Goal: Task Accomplishment & Management: Manage account settings

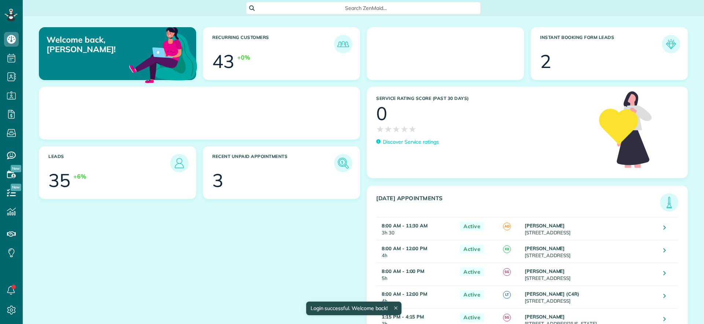
scroll to position [3, 3]
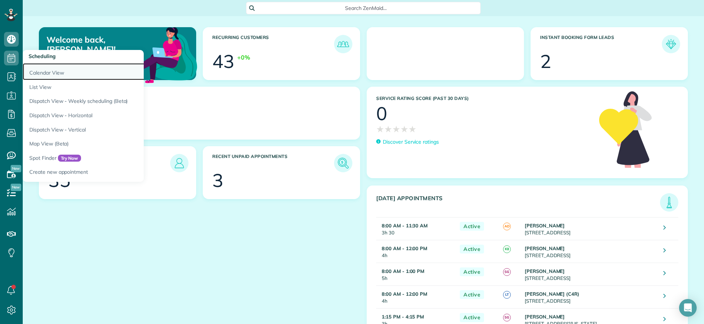
click at [27, 66] on link "Calendar View" at bounding box center [114, 71] width 183 height 17
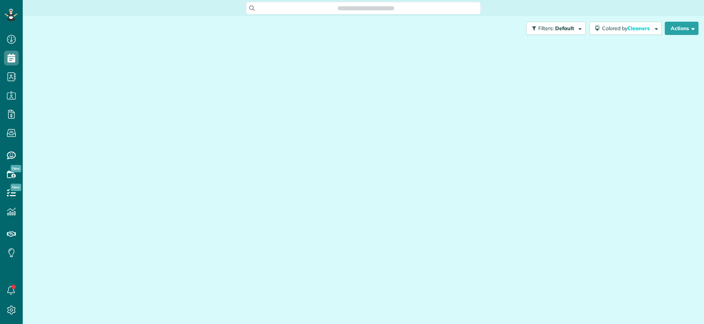
scroll to position [3, 3]
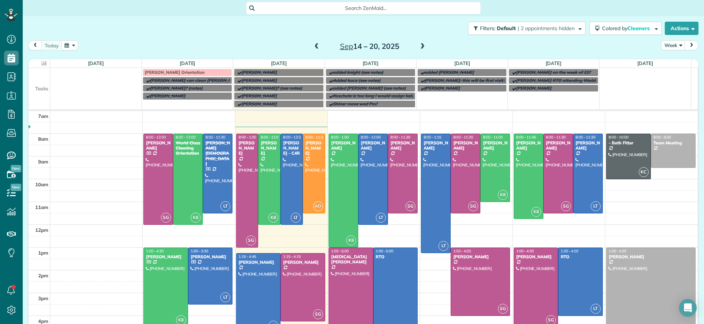
click at [185, 69] on link "Kelsey's Orientation" at bounding box center [188, 72] width 90 height 7
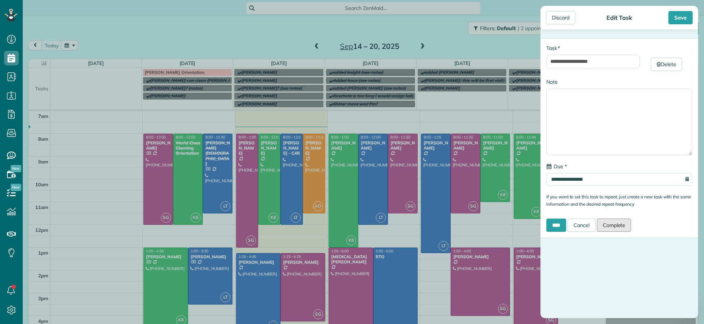
click at [617, 224] on link "Complete" at bounding box center [614, 224] width 34 height 13
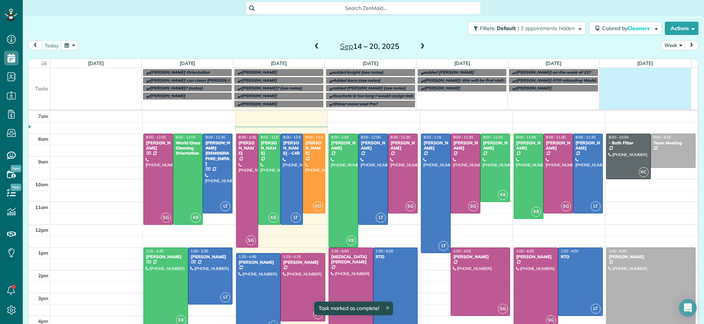
click at [649, 97] on td at bounding box center [645, 88] width 92 height 40
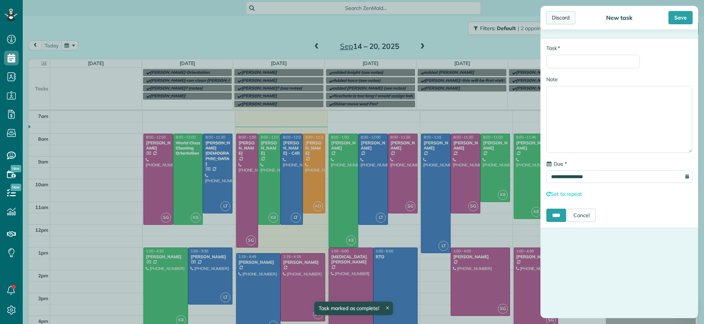
drag, startPoint x: 565, startPoint y: 17, endPoint x: 561, endPoint y: 18, distance: 4.5
click at [564, 16] on div "Discard" at bounding box center [560, 17] width 29 height 13
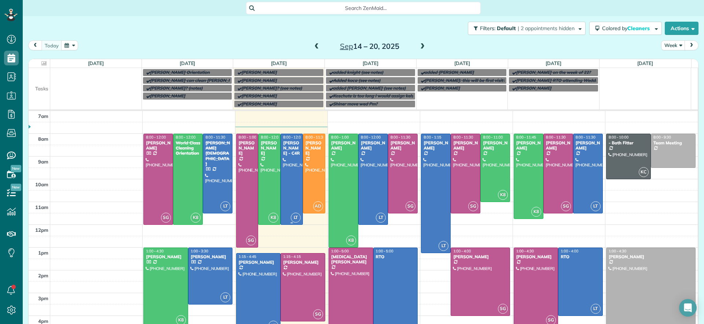
click at [286, 178] on div at bounding box center [292, 179] width 22 height 90
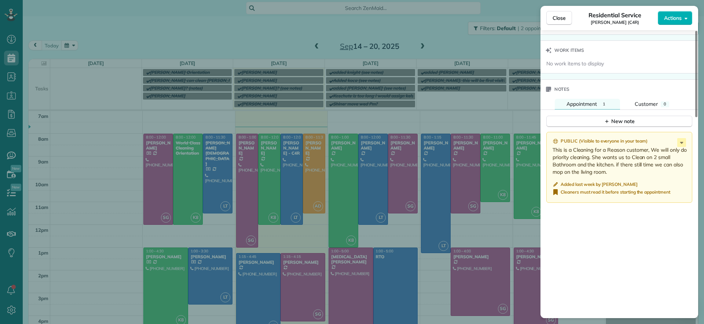
scroll to position [596, 0]
click at [113, 45] on div "Close Residential Service Tamika Claiborne (C4R) Actions Status Active Tamika C…" at bounding box center [352, 162] width 704 height 324
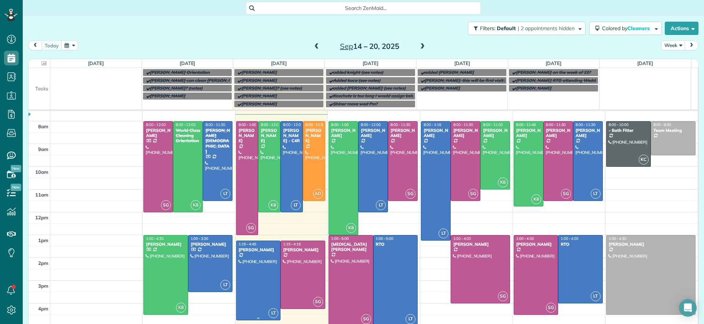
scroll to position [28, 0]
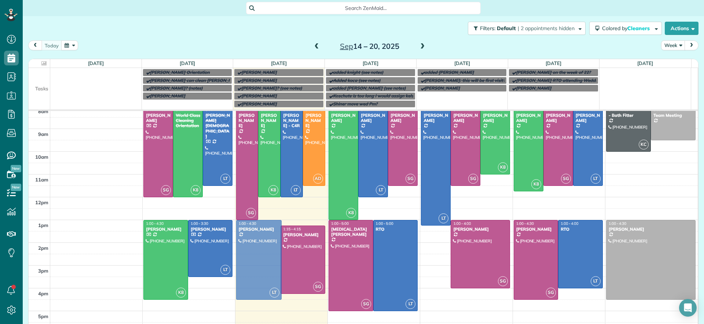
drag, startPoint x: 259, startPoint y: 276, endPoint x: 260, endPoint y: 270, distance: 6.3
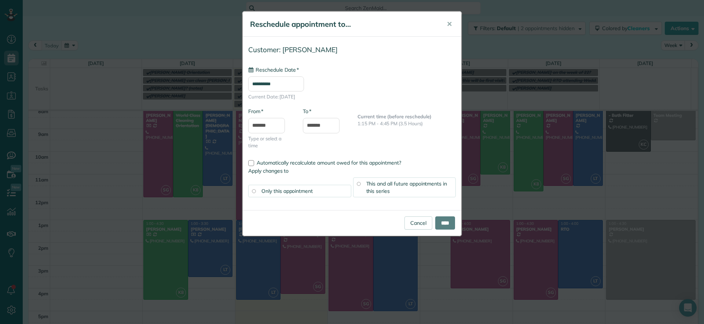
type input "**********"
click at [443, 224] on input "****" at bounding box center [445, 222] width 20 height 13
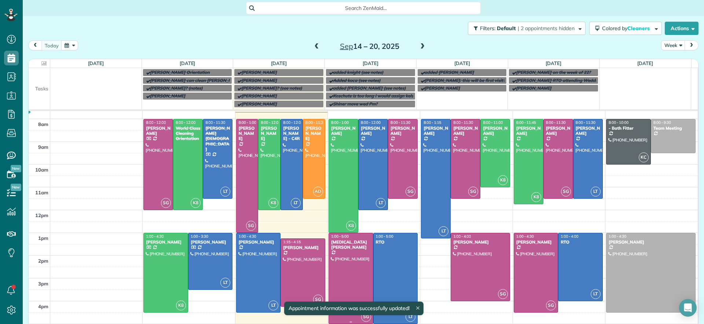
scroll to position [0, 0]
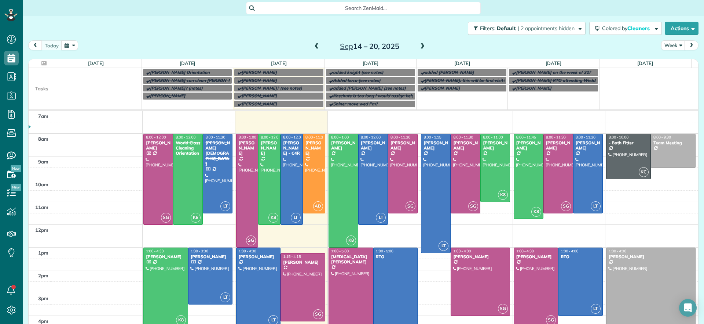
click at [217, 286] on div at bounding box center [211, 276] width 44 height 56
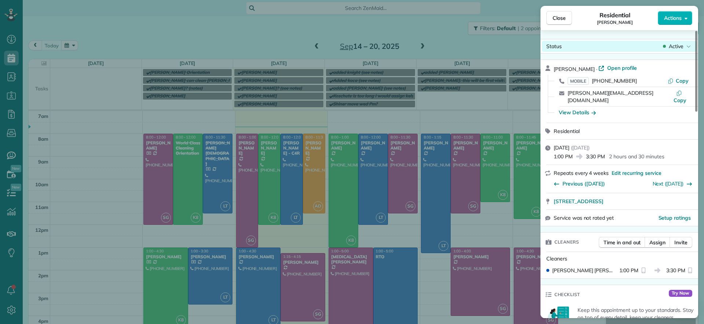
click at [683, 50] on div "Status Active" at bounding box center [619, 46] width 155 height 11
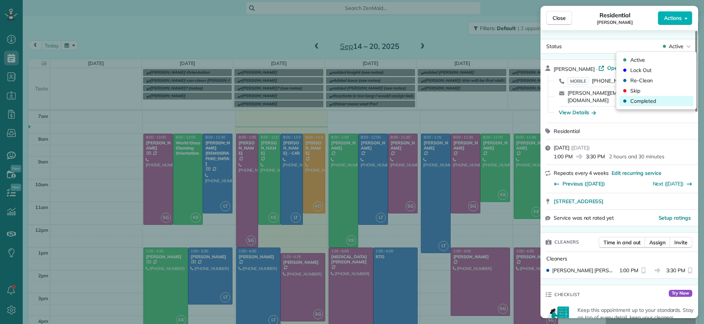
click at [661, 104] on div "Completed" at bounding box center [657, 101] width 74 height 10
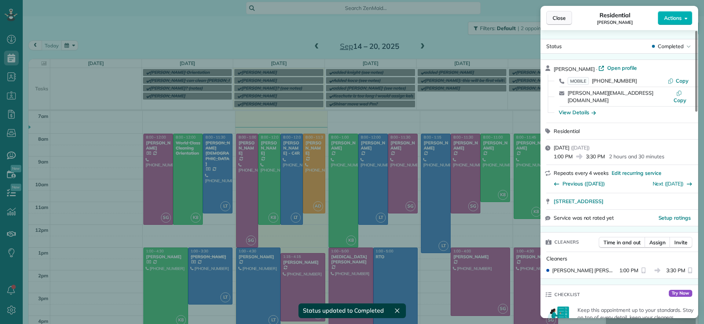
click at [567, 18] on button "Close" at bounding box center [560, 18] width 26 height 14
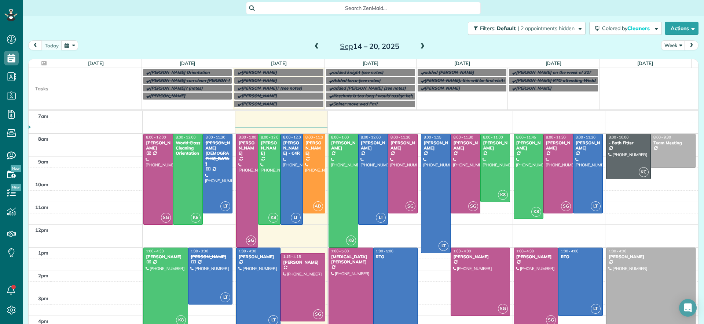
click at [157, 281] on div at bounding box center [166, 287] width 44 height 79
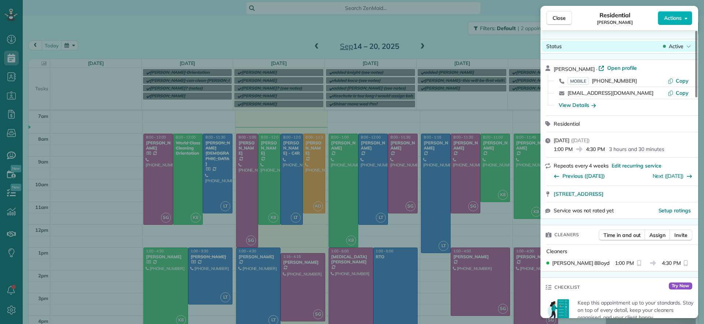
click at [682, 44] on span "Active" at bounding box center [676, 46] width 15 height 7
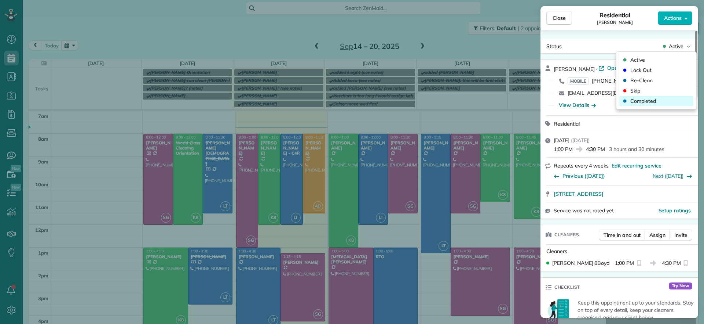
click at [644, 98] on span "Completed" at bounding box center [644, 100] width 26 height 7
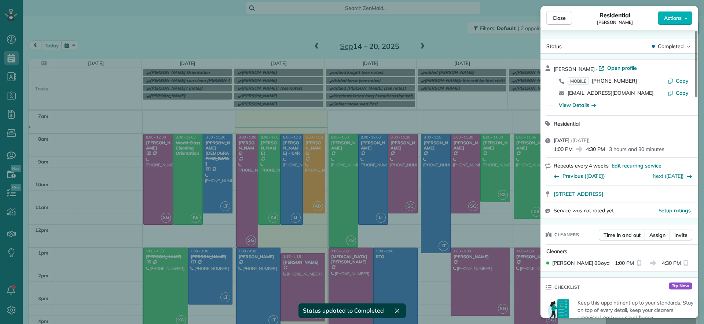
click at [239, 44] on div "Close Residential Galia Moran Actions Status Completed Galia Moran · Open profi…" at bounding box center [352, 162] width 704 height 324
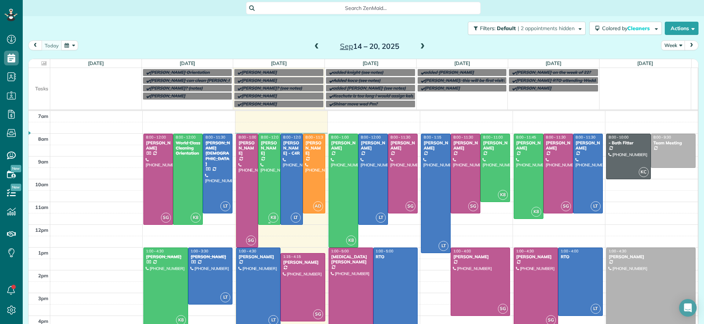
click at [271, 202] on div at bounding box center [270, 179] width 22 height 90
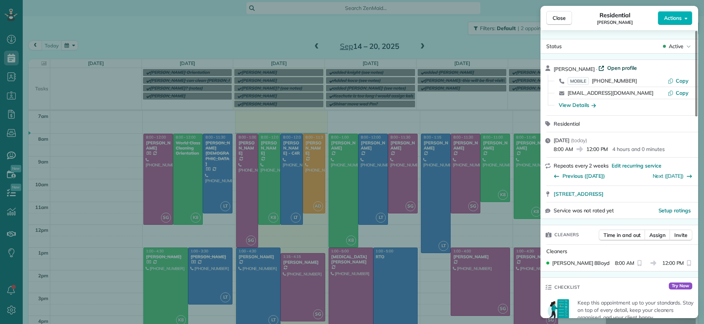
click at [617, 71] on span "Open profile" at bounding box center [622, 67] width 30 height 7
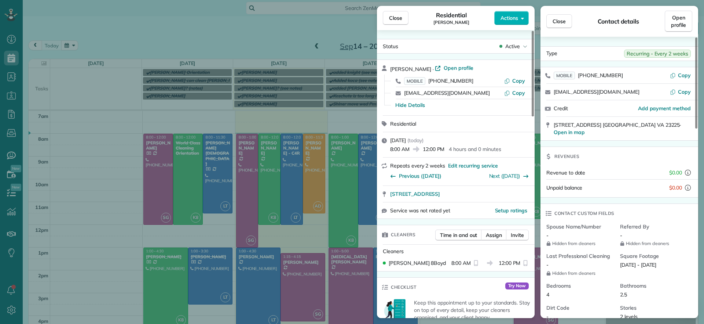
click at [302, 28] on div "Close Residential Hayley Morris Actions Status Active Hayley Morris · Open prof…" at bounding box center [352, 162] width 704 height 324
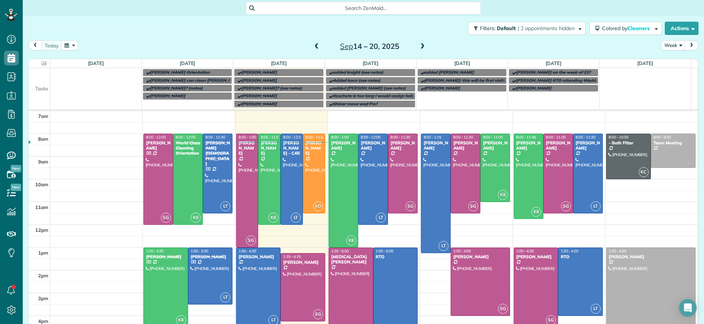
click at [521, 114] on div "7am 8am 9am 10am 11am 12pm 1pm 2pm 3pm 4pm 5pm SG 8:00 - 12:00 Jessica Pizano (…" at bounding box center [363, 236] width 669 height 250
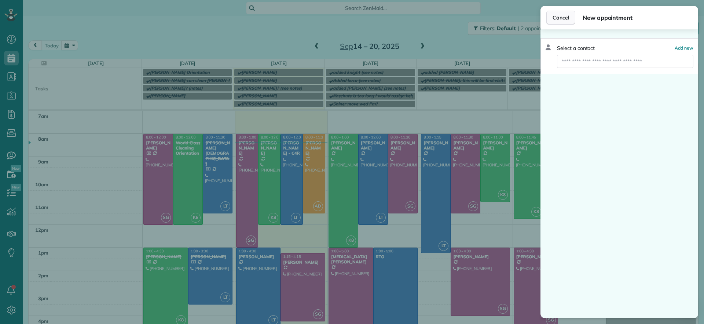
click at [558, 22] on button "Cancel" at bounding box center [561, 18] width 29 height 14
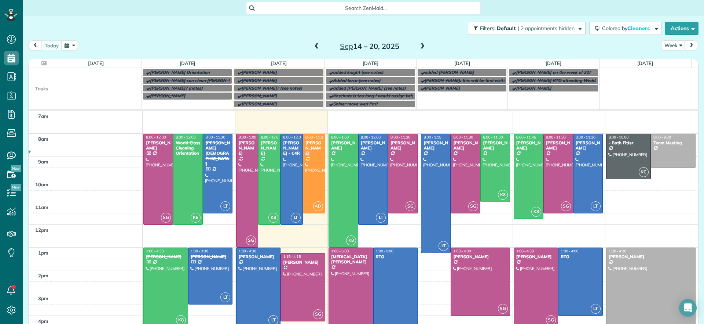
click at [421, 48] on span at bounding box center [423, 46] width 8 height 7
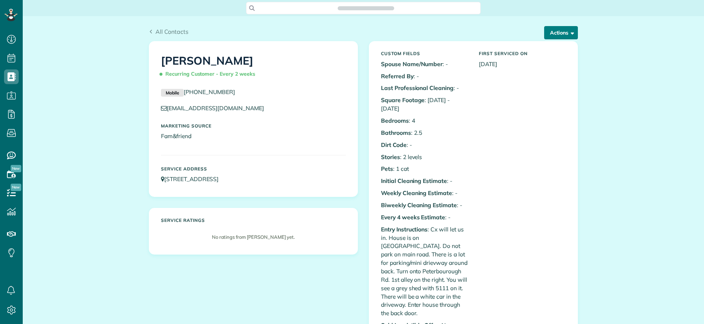
scroll to position [3, 3]
click at [564, 31] on button "Actions" at bounding box center [561, 32] width 34 height 13
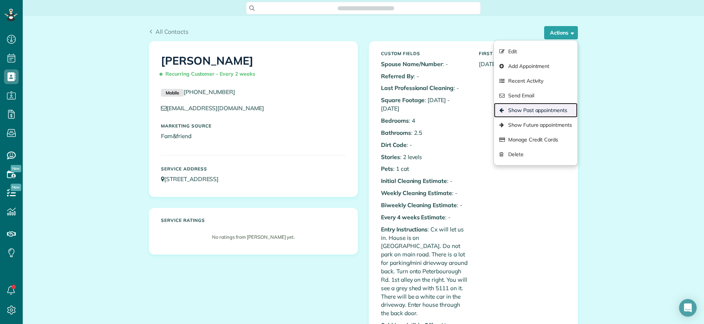
click at [556, 107] on link "Show Past appointments" at bounding box center [536, 110] width 84 height 15
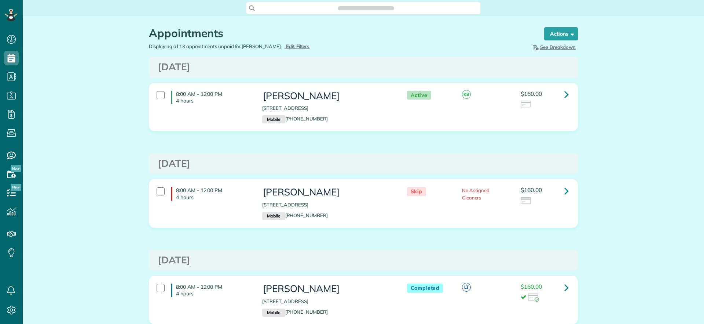
scroll to position [3, 3]
